Goal: Find specific page/section: Find specific page/section

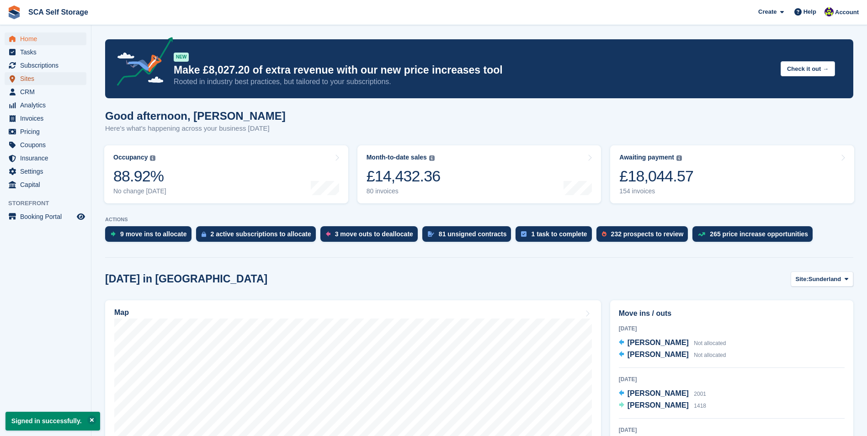
click at [60, 84] on span "Sites" at bounding box center [47, 78] width 55 height 13
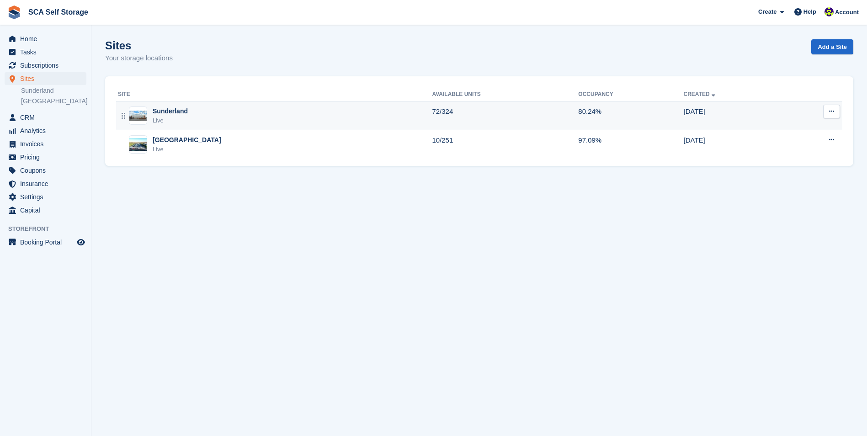
click at [206, 121] on div "Sunderland Live" at bounding box center [275, 116] width 314 height 19
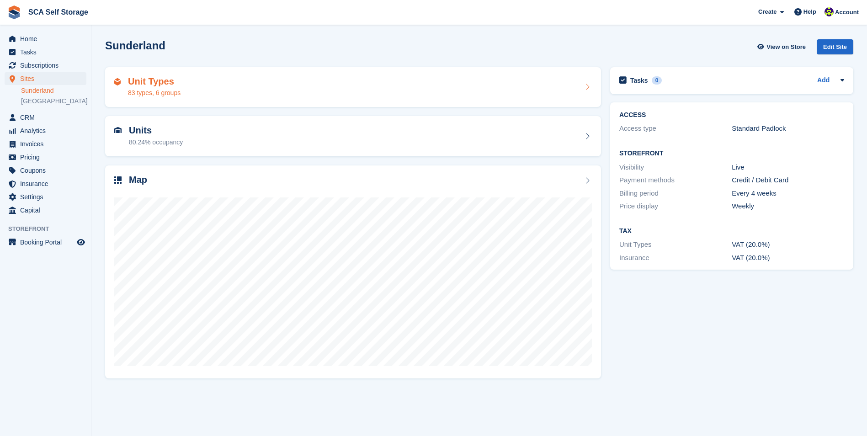
click at [198, 79] on div "Unit Types 83 types, 6 groups" at bounding box center [353, 87] width 478 height 22
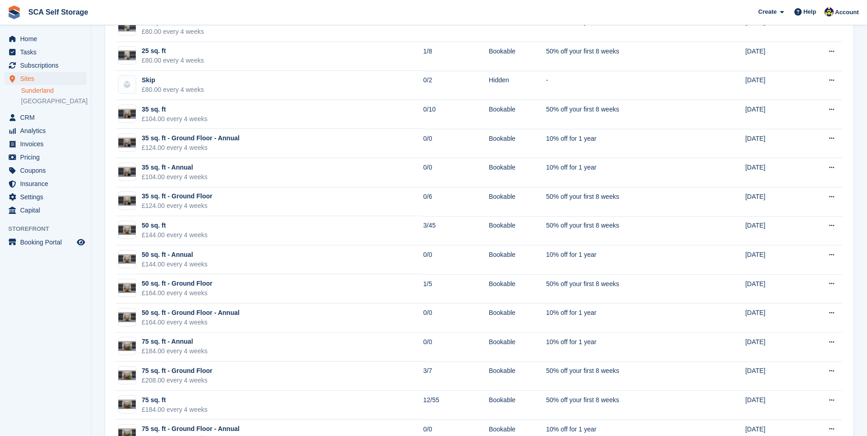
scroll to position [731, 0]
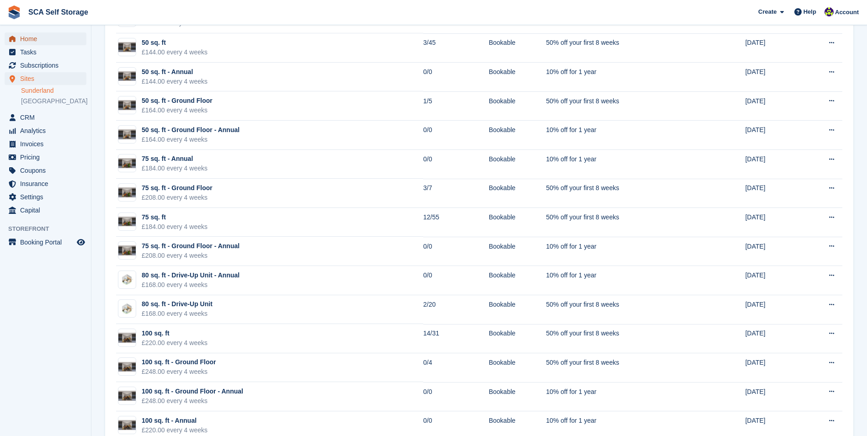
click at [59, 41] on span "Home" at bounding box center [47, 38] width 55 height 13
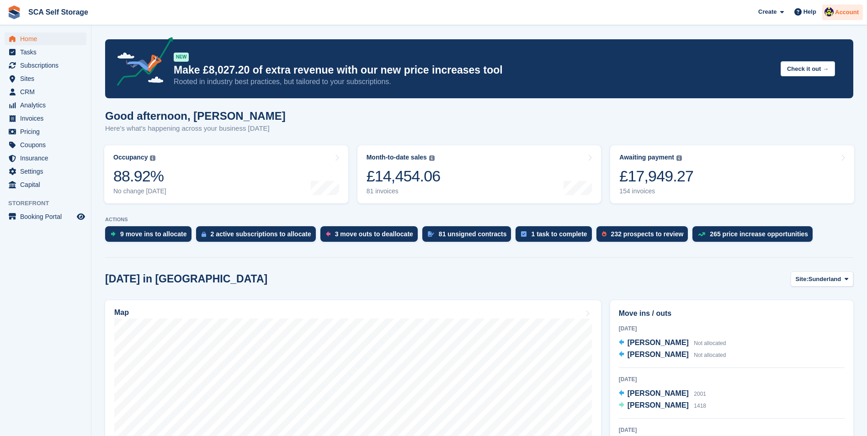
click at [854, 11] on span "Account" at bounding box center [847, 12] width 24 height 9
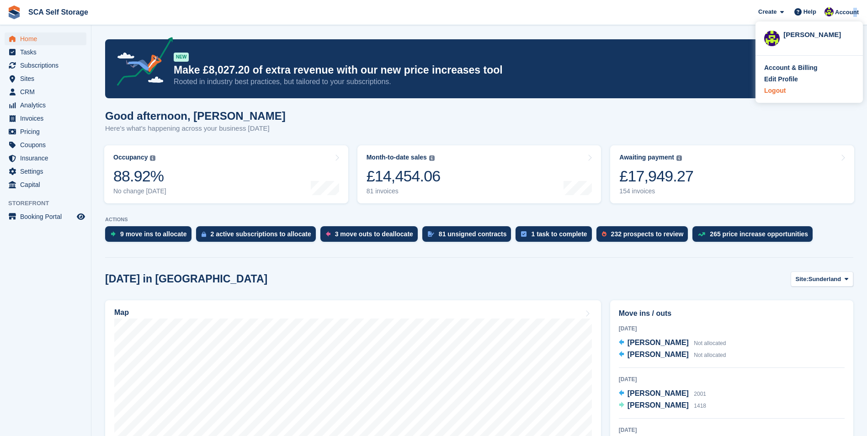
click at [769, 89] on div "Logout" at bounding box center [774, 91] width 21 height 10
